Goal: Task Accomplishment & Management: Use online tool/utility

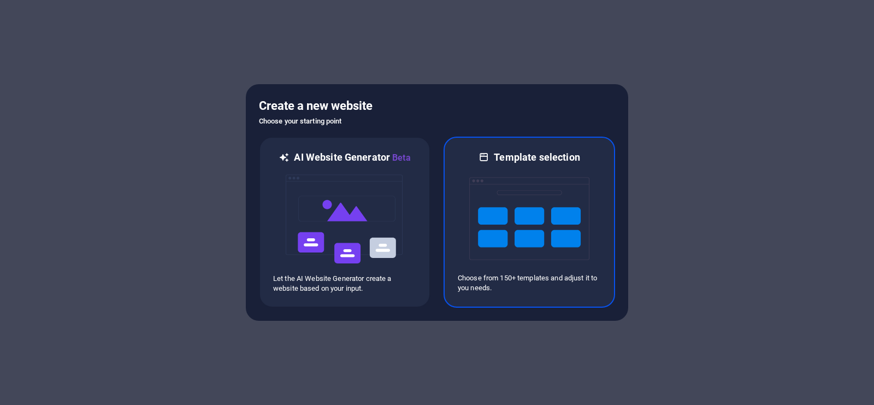
click at [531, 198] on img at bounding box center [529, 218] width 120 height 109
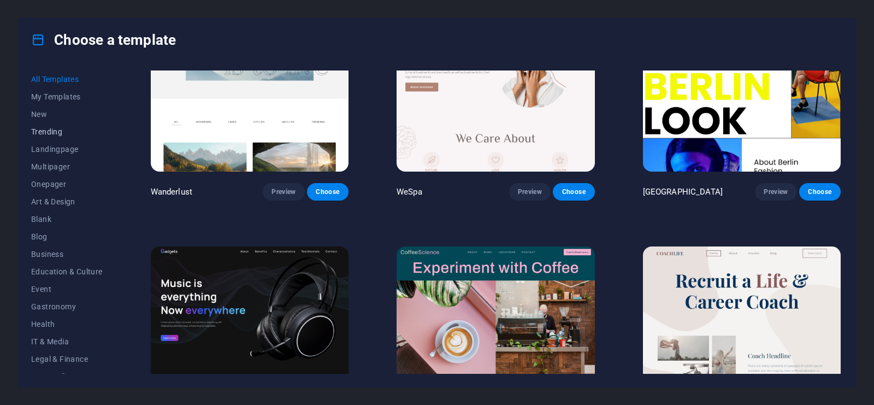
click at [45, 128] on span "Trending" at bounding box center [67, 131] width 72 height 9
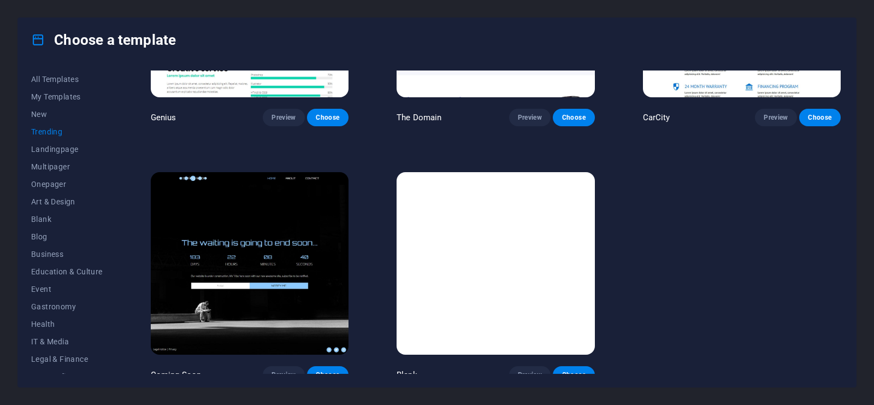
scroll to position [1189, 0]
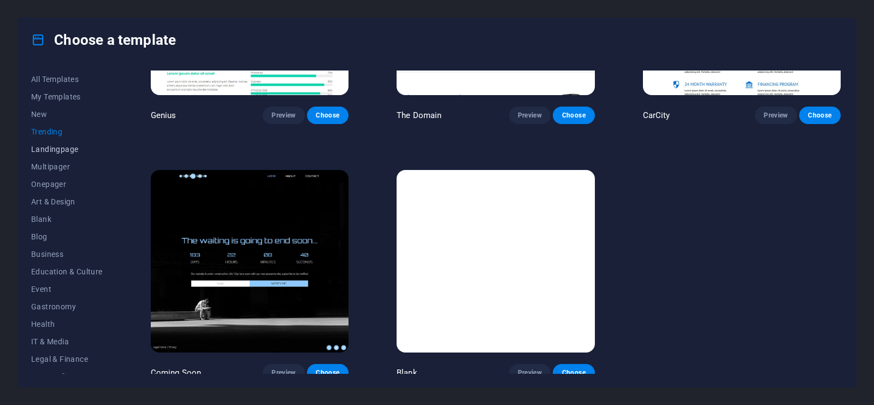
click at [54, 142] on button "Landingpage" at bounding box center [67, 148] width 72 height 17
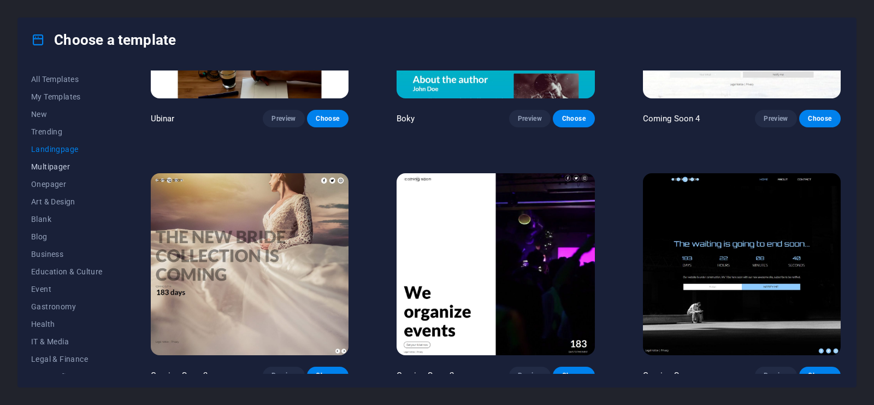
click at [50, 167] on span "Multipager" at bounding box center [67, 166] width 72 height 9
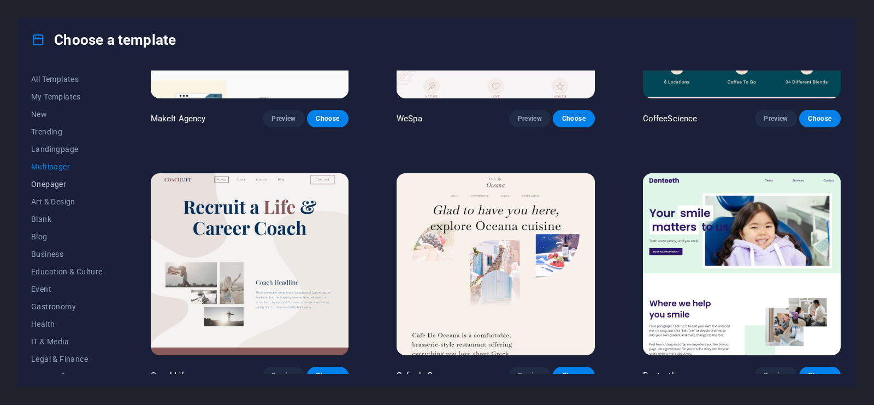
click at [52, 186] on span "Onepager" at bounding box center [67, 184] width 72 height 9
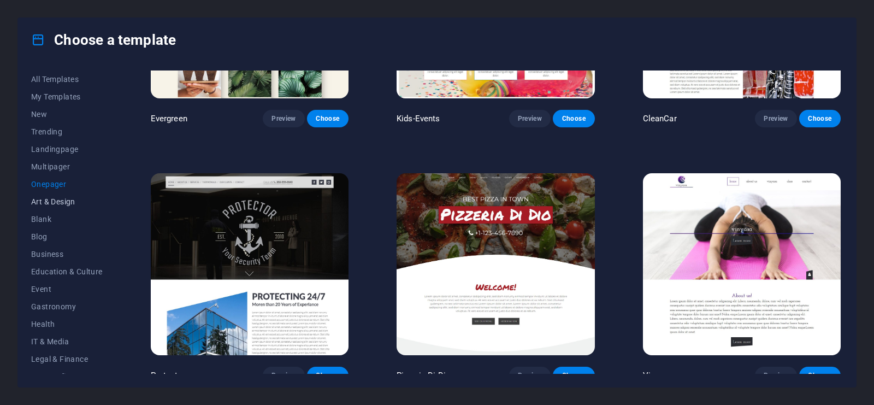
click at [54, 201] on span "Art & Design" at bounding box center [67, 201] width 72 height 9
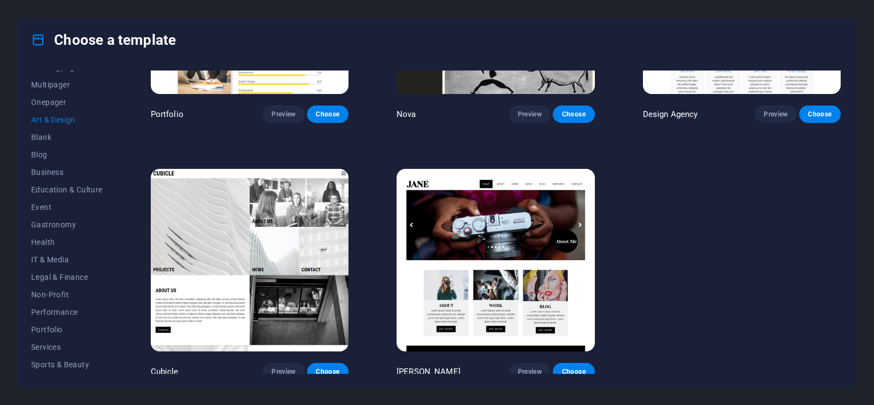
scroll to position [91, 0]
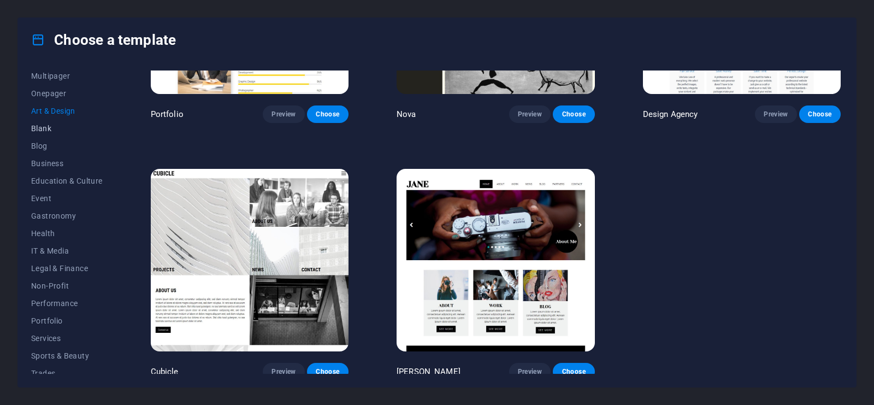
click at [33, 133] on button "Blank" at bounding box center [67, 128] width 72 height 17
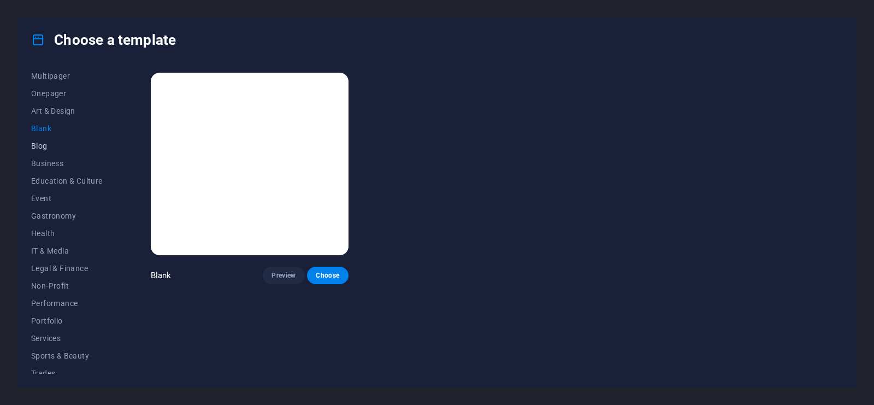
click at [36, 145] on span "Blog" at bounding box center [67, 145] width 72 height 9
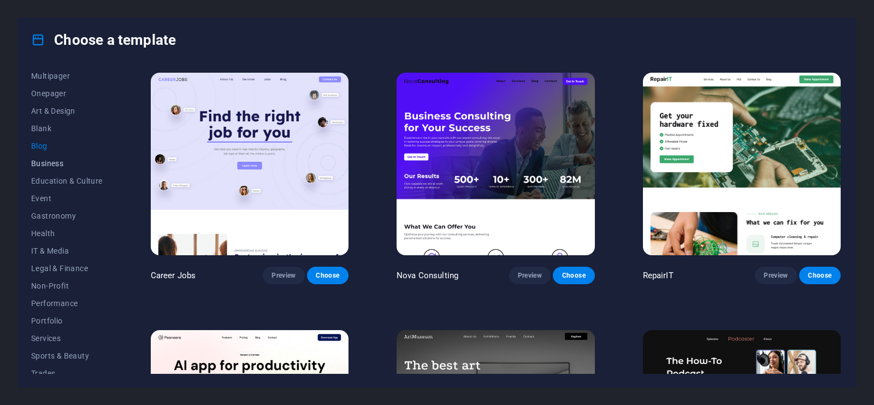
click at [40, 159] on span "Business" at bounding box center [67, 163] width 72 height 9
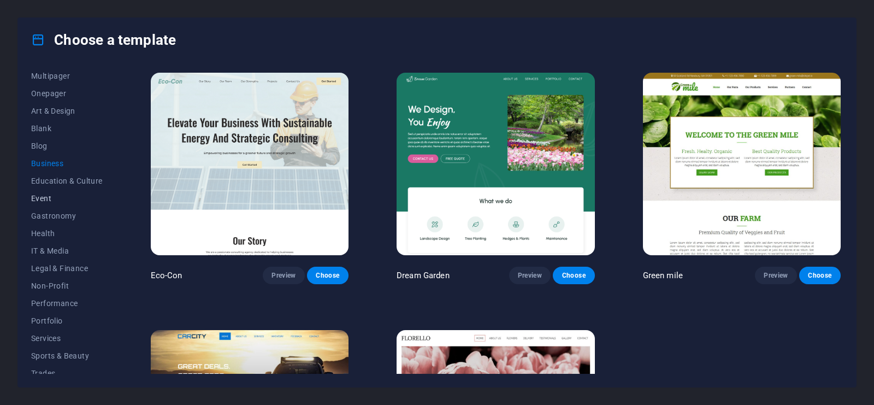
click at [46, 189] on button "Event" at bounding box center [67, 197] width 72 height 17
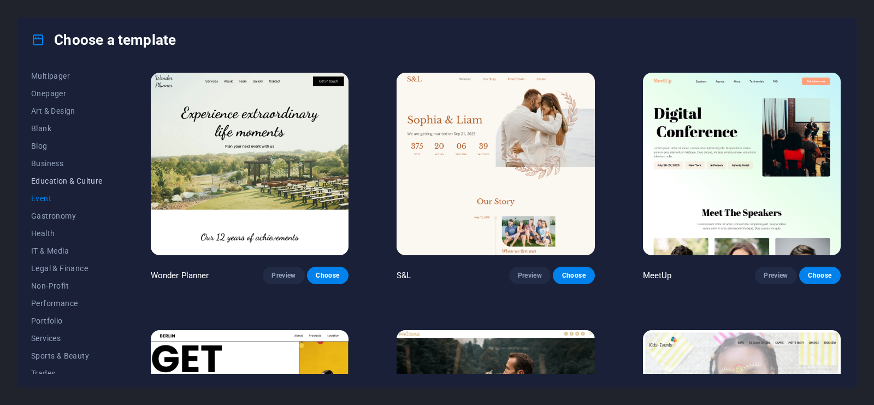
click at [51, 182] on span "Education & Culture" at bounding box center [67, 180] width 72 height 9
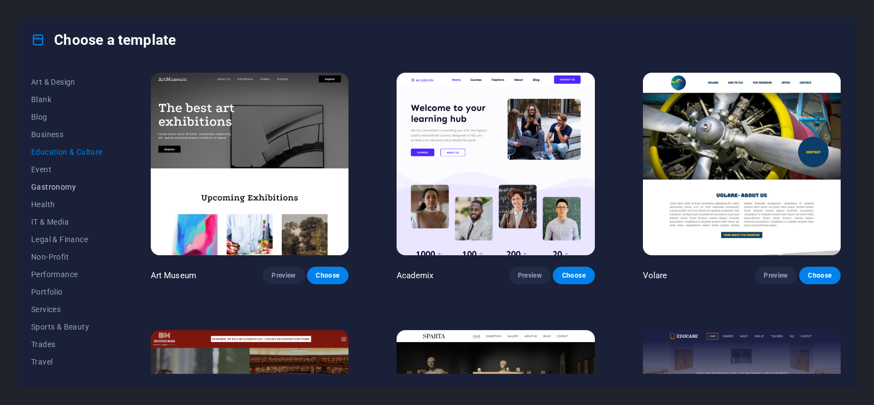
scroll to position [133, 0]
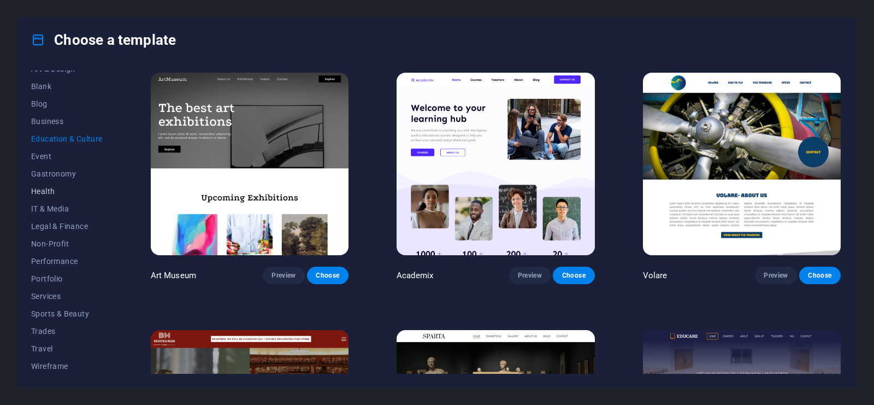
click at [47, 192] on span "Health" at bounding box center [67, 191] width 72 height 9
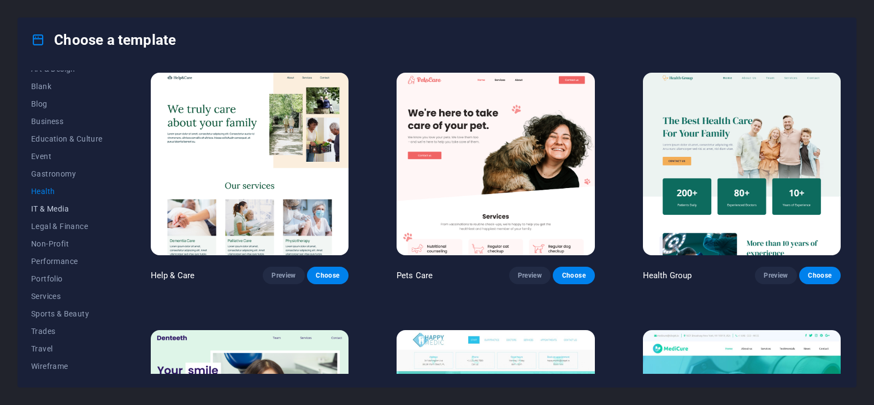
click at [54, 210] on span "IT & Media" at bounding box center [67, 208] width 72 height 9
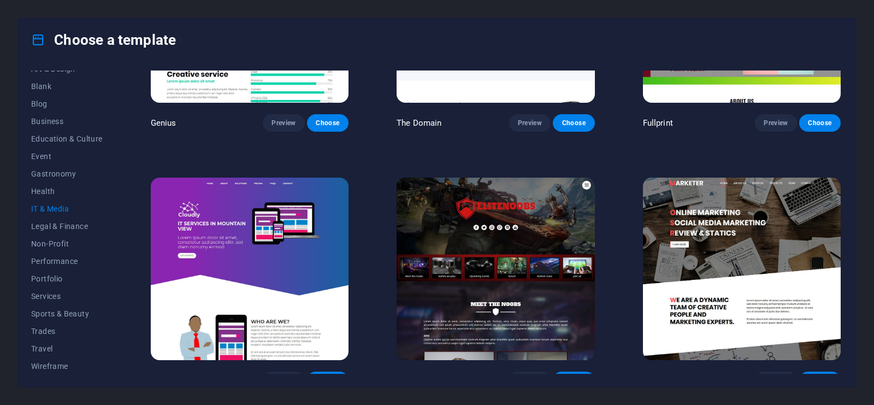
scroll to position [676, 0]
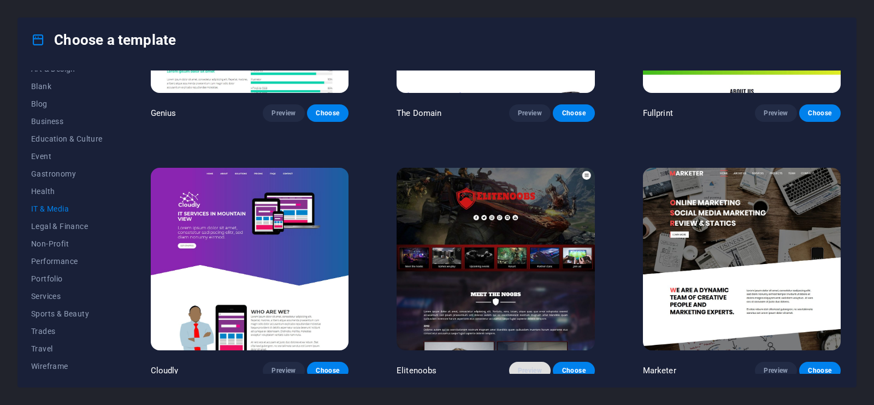
click at [522, 366] on span "Preview" at bounding box center [530, 370] width 24 height 9
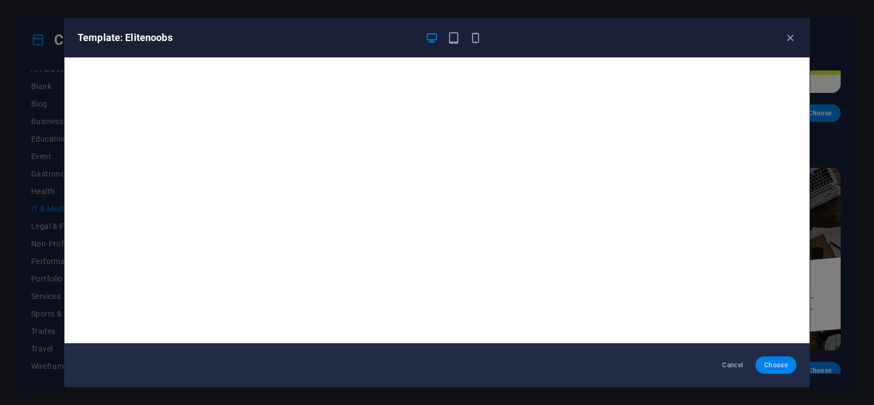
click at [775, 360] on span "Choose" at bounding box center [775, 364] width 23 height 9
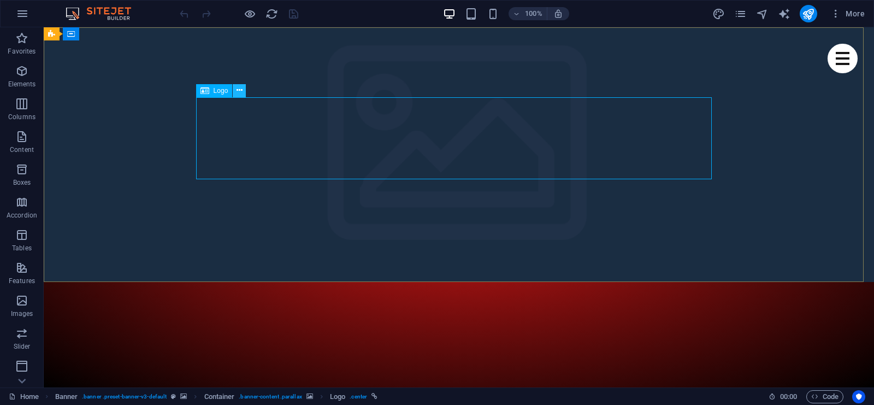
click at [243, 90] on button at bounding box center [239, 90] width 13 height 13
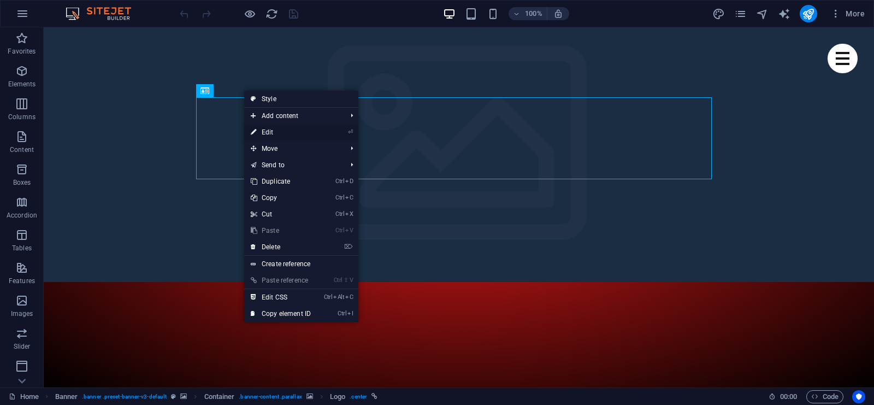
click at [266, 132] on link "⏎ Edit" at bounding box center [280, 132] width 73 height 16
select select "px"
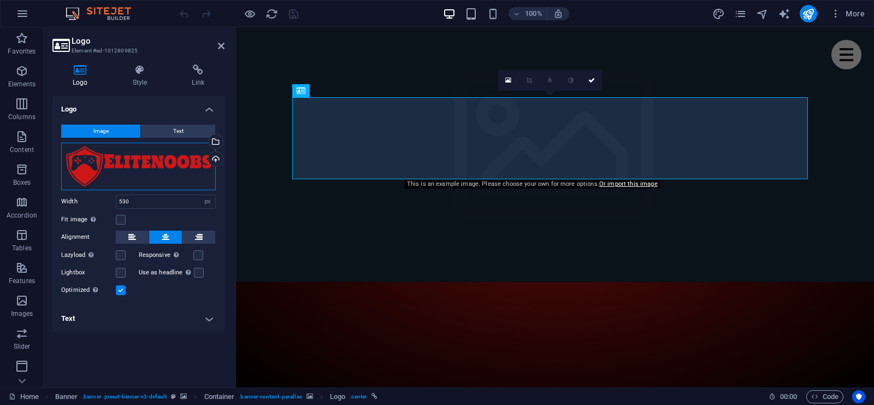
click at [194, 168] on div "Drag files here, click to choose files or select files from Files or our free s…" at bounding box center [138, 165] width 155 height 47
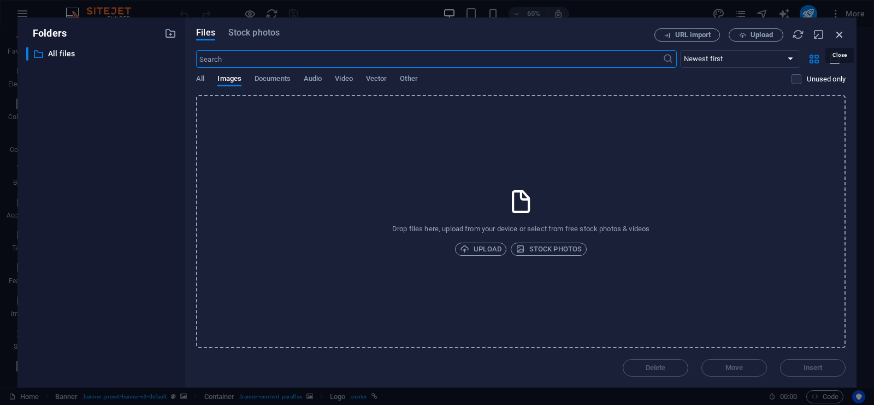
click at [839, 37] on icon "button" at bounding box center [839, 34] width 12 height 12
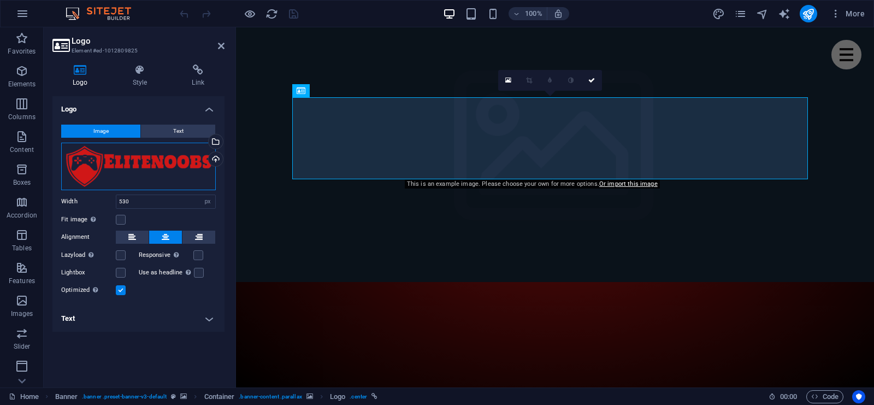
click at [191, 167] on div "Drag files here, click to choose files or select files from Files or our free s…" at bounding box center [138, 165] width 155 height 47
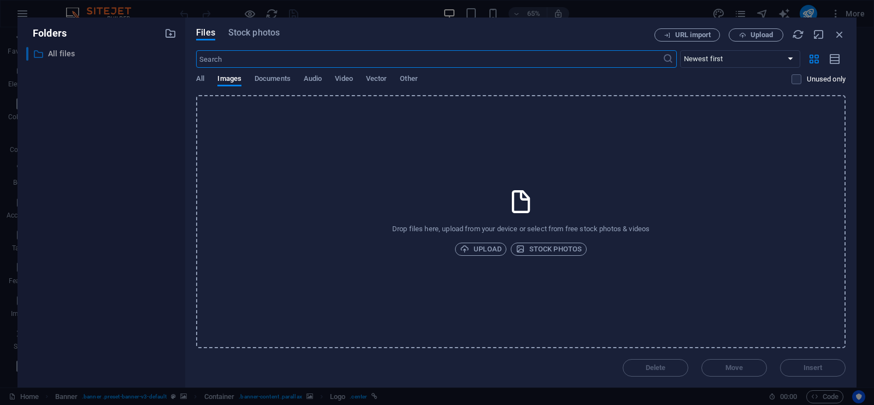
click at [56, 54] on p "All files" at bounding box center [102, 53] width 108 height 13
click at [838, 28] on icon "button" at bounding box center [839, 34] width 12 height 12
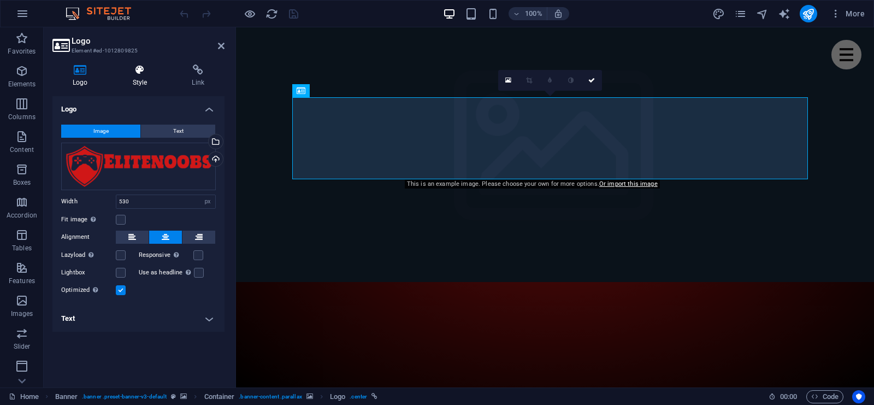
click at [141, 70] on icon at bounding box center [139, 69] width 55 height 11
